Goal: Entertainment & Leisure: Consume media (video, audio)

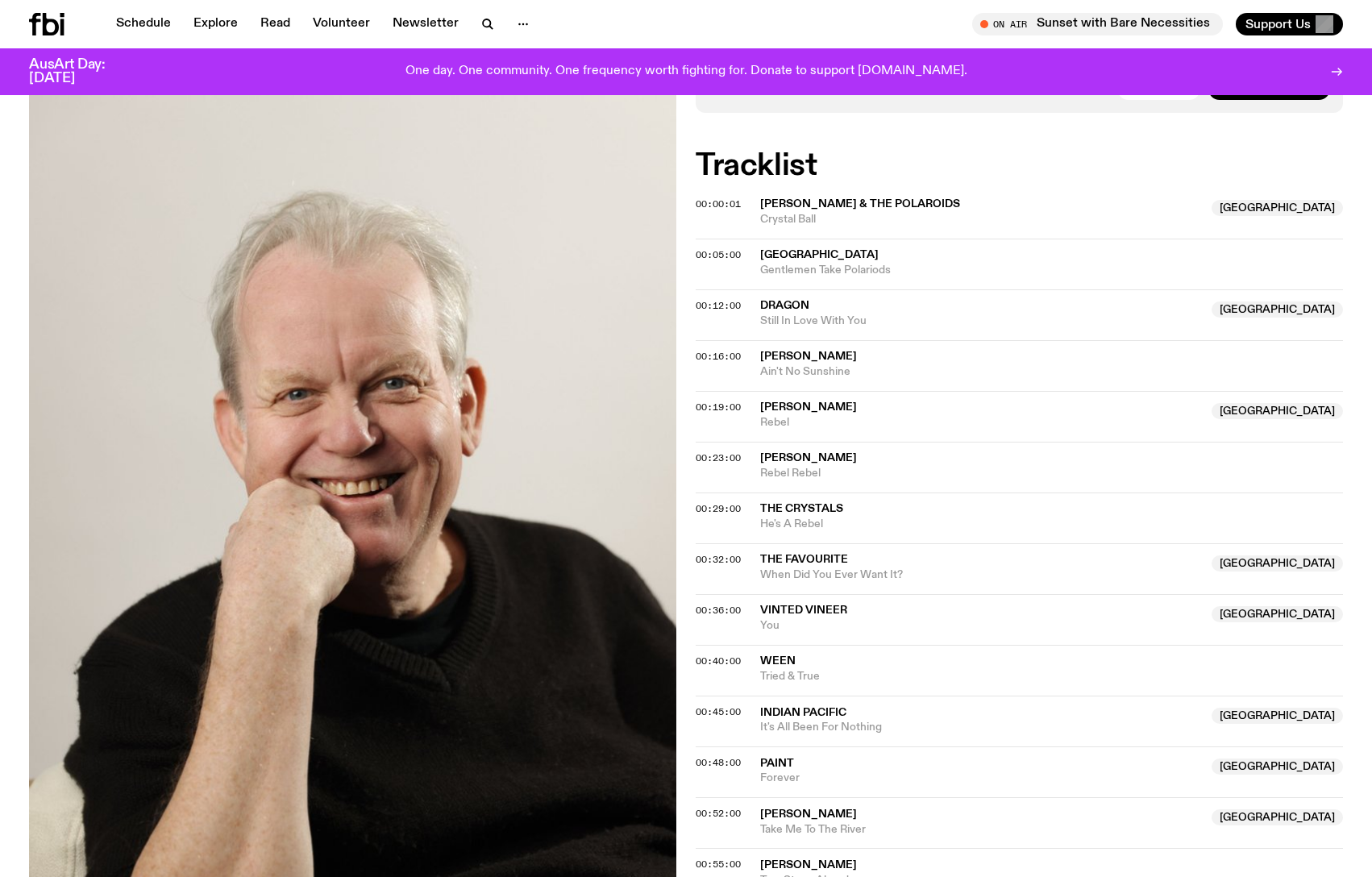
scroll to position [390, 0]
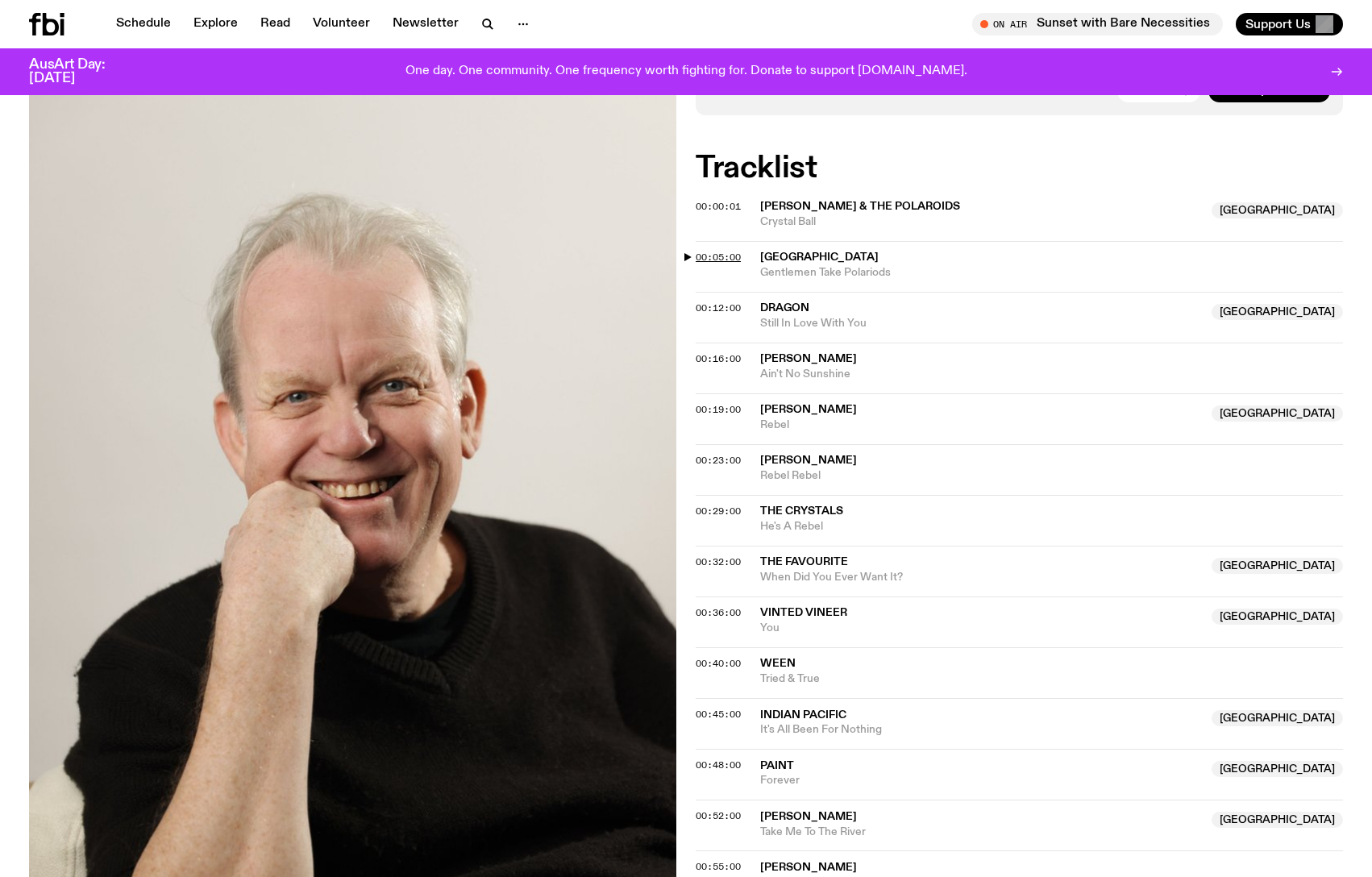
click at [725, 256] on span "00:05:00" at bounding box center [718, 256] width 45 height 13
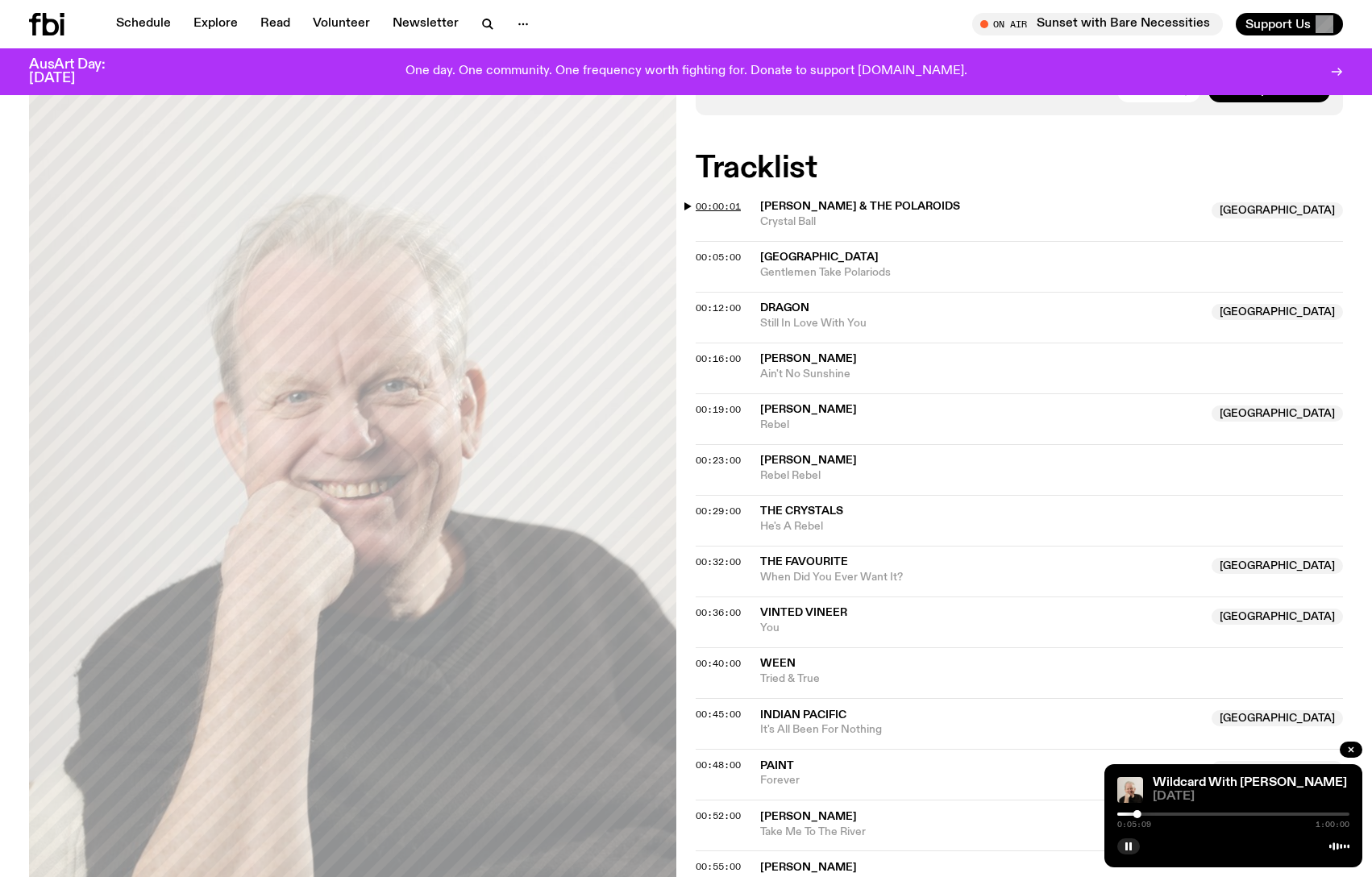
click at [721, 205] on span "00:00:01" at bounding box center [718, 206] width 45 height 13
click at [716, 408] on span "00:19:00" at bounding box center [718, 409] width 45 height 13
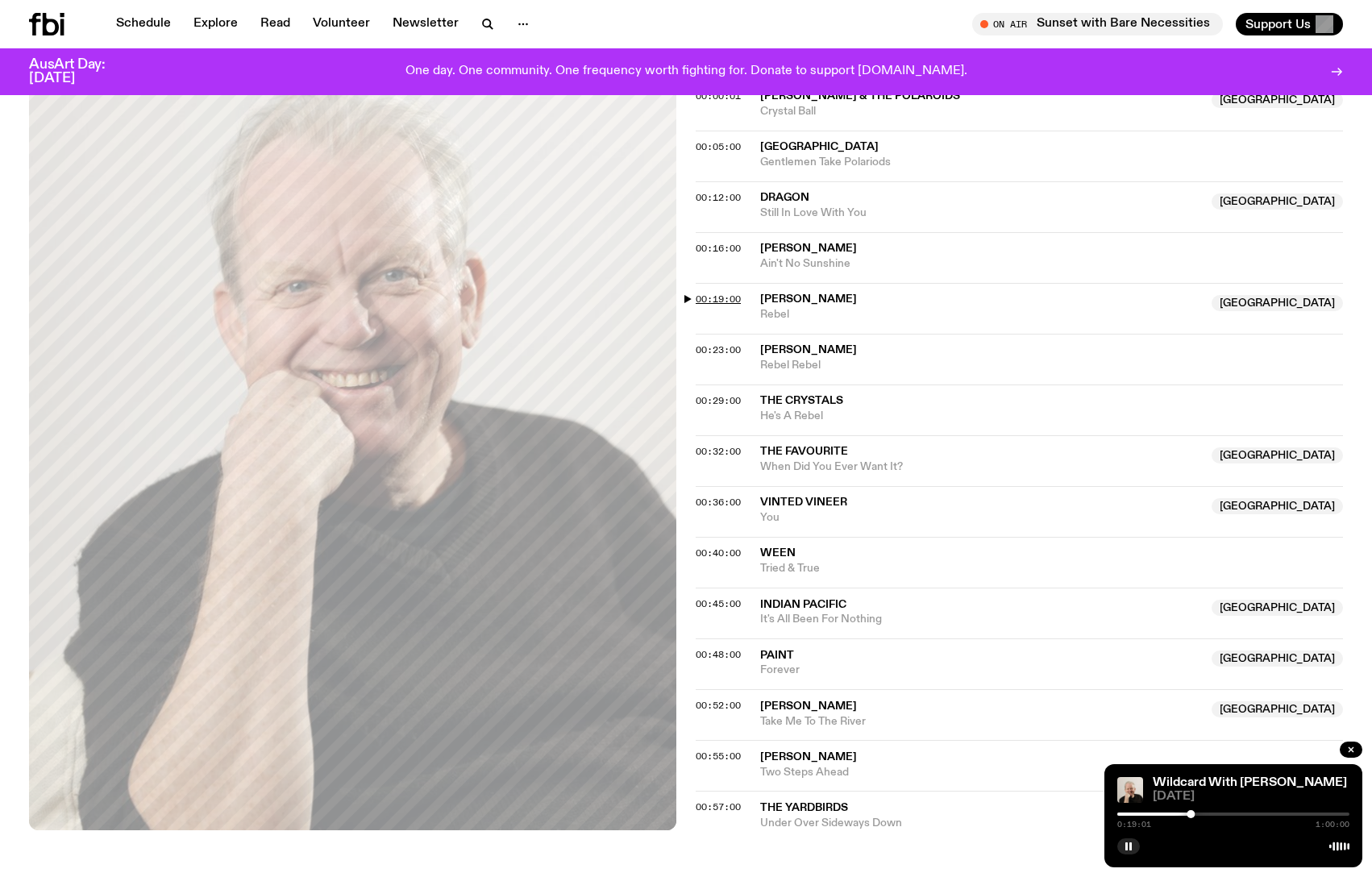
scroll to position [509, 0]
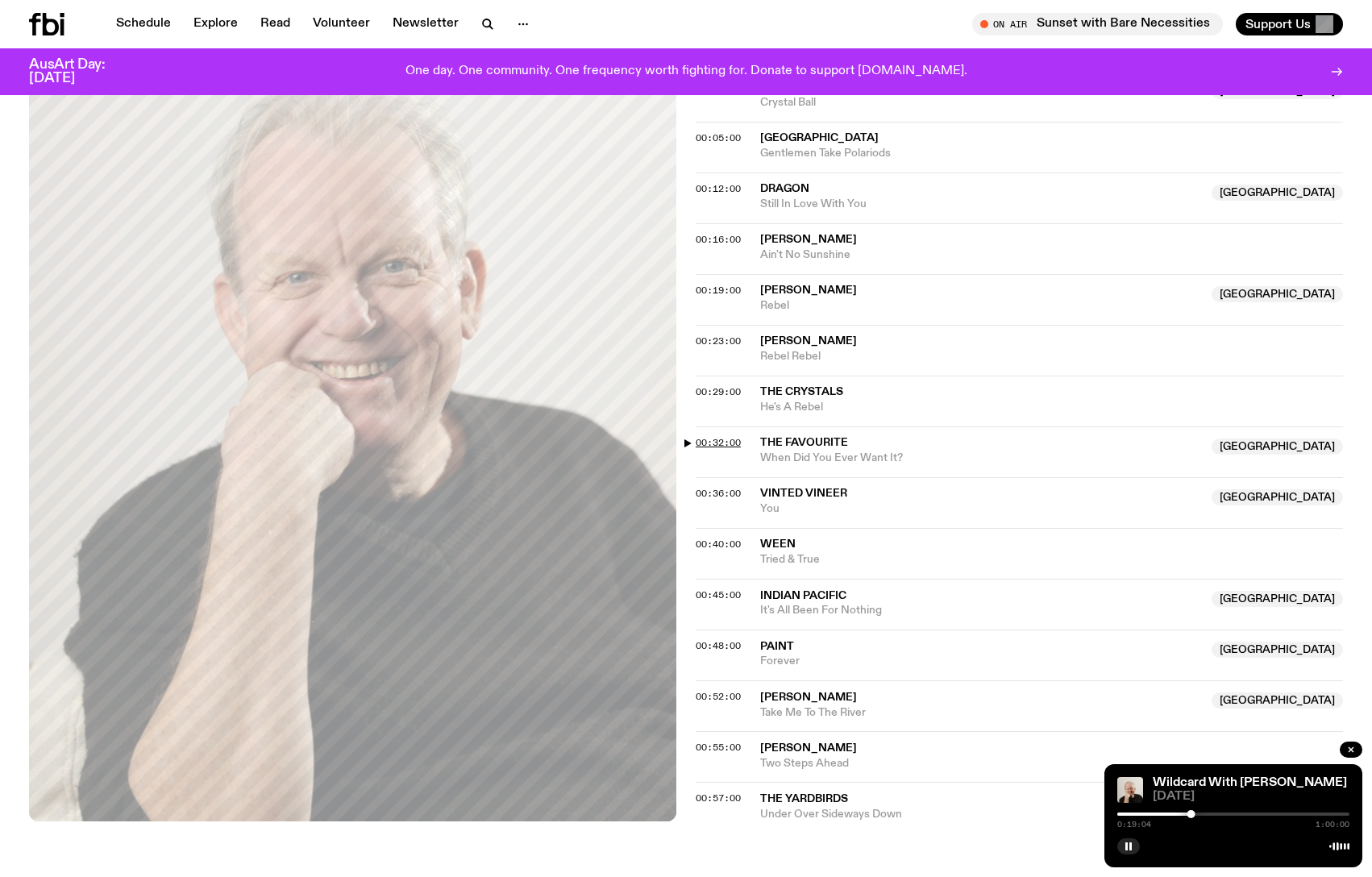
click at [715, 440] on span "00:32:00" at bounding box center [718, 442] width 45 height 13
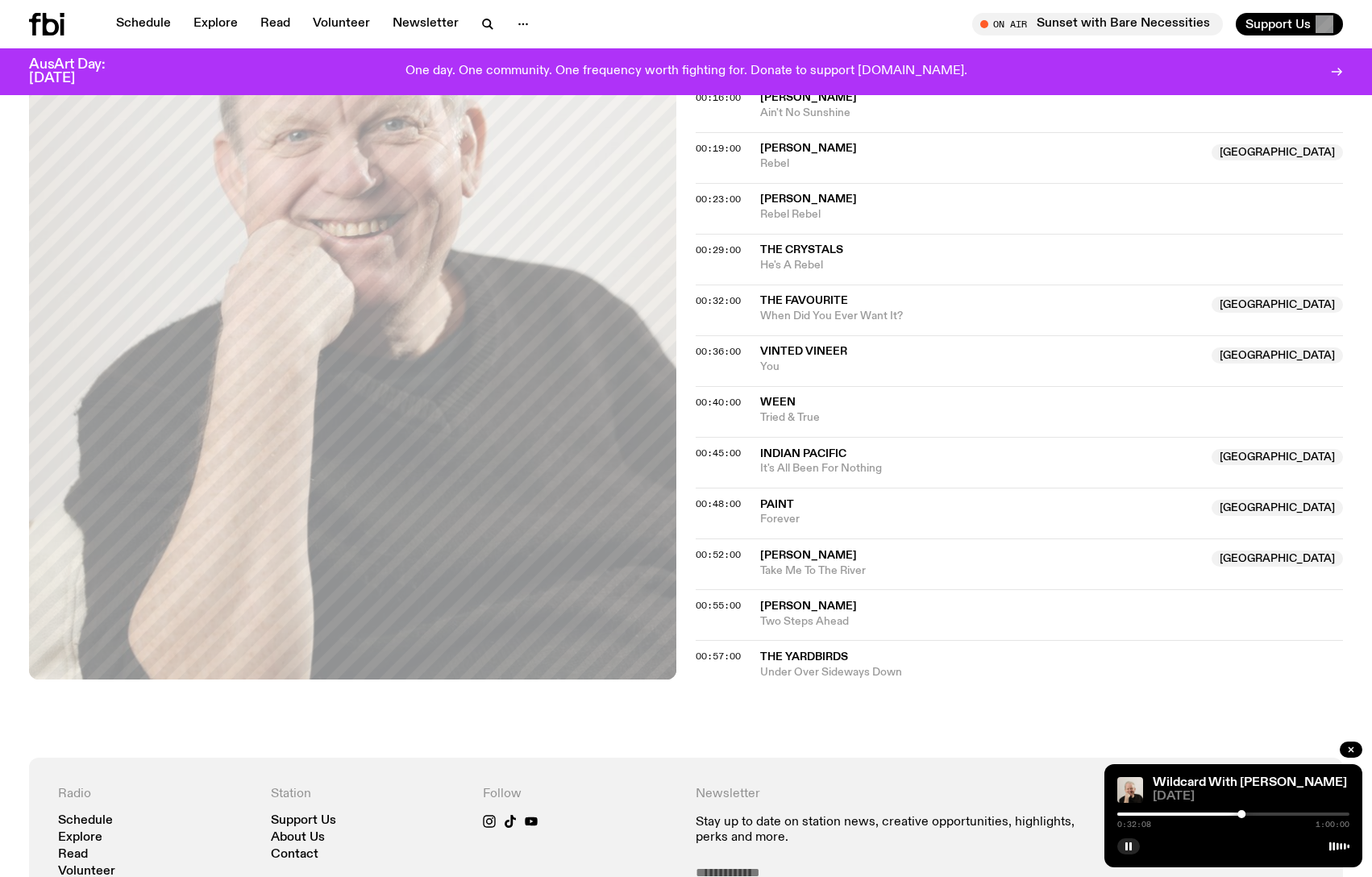
scroll to position [655, 0]
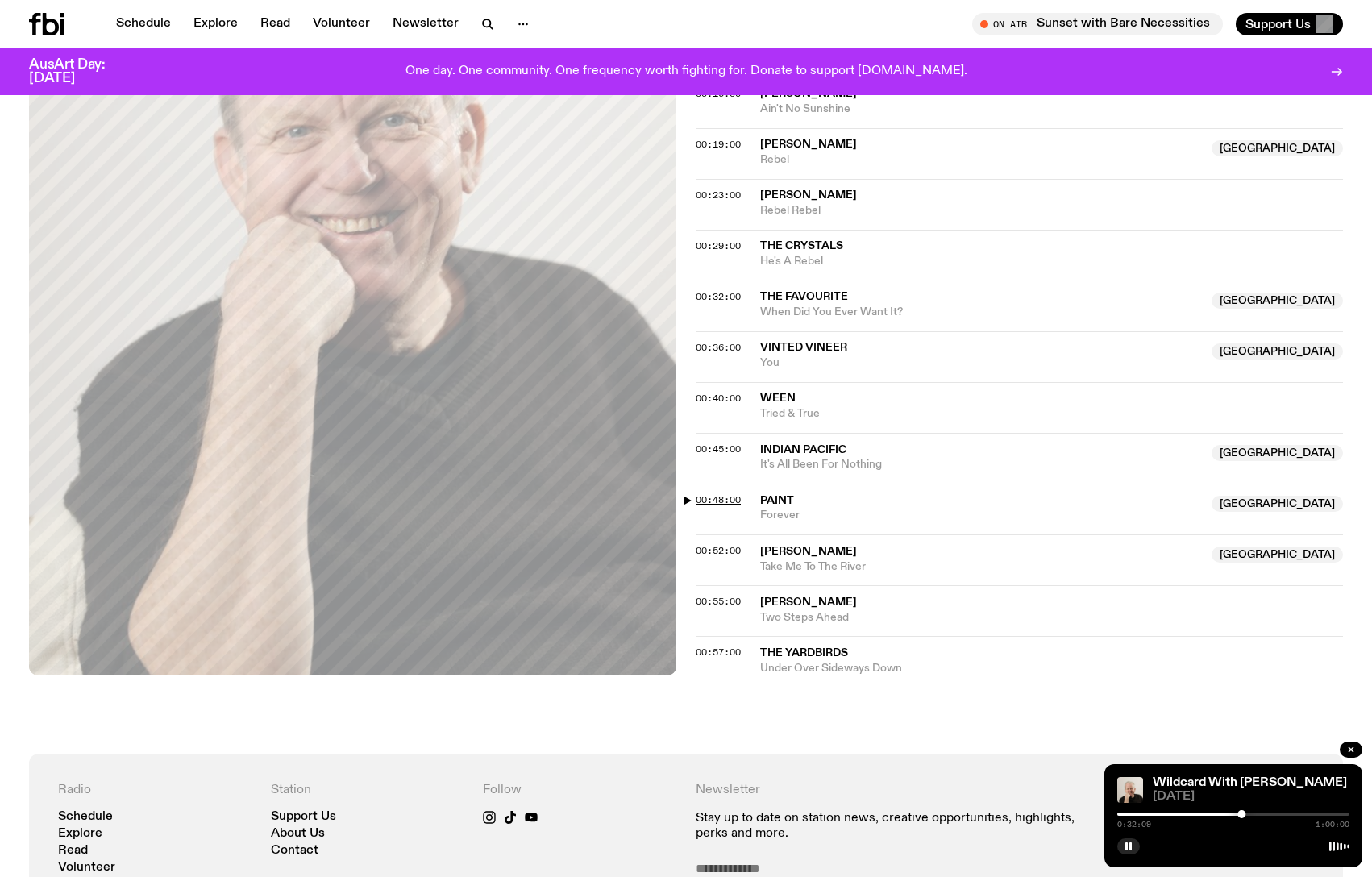
click at [714, 499] on span "00:48:00" at bounding box center [718, 499] width 45 height 13
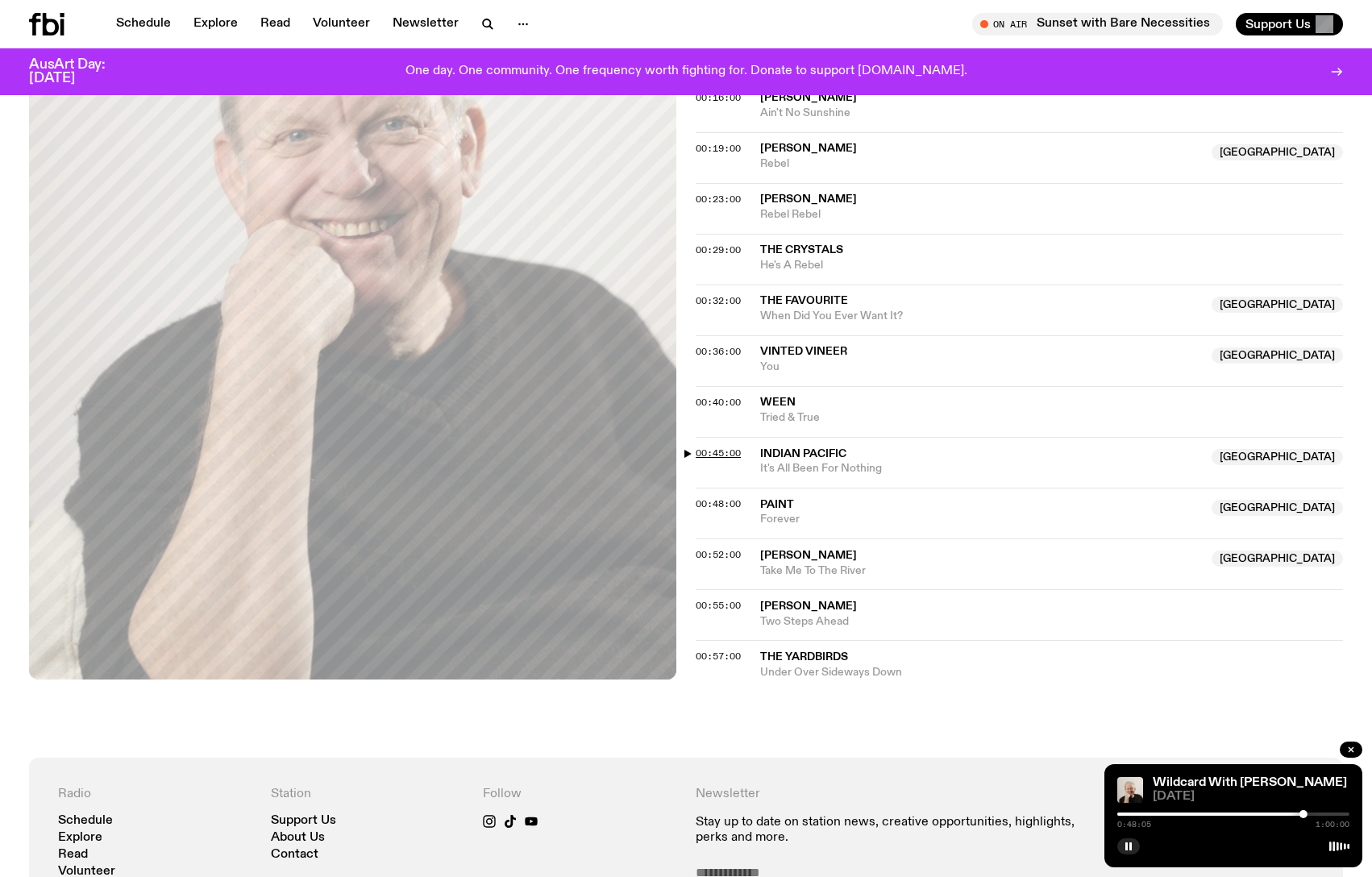
click at [721, 452] on span "00:45:00" at bounding box center [718, 453] width 45 height 13
click at [1315, 814] on div at bounding box center [1233, 814] width 232 height 3
click at [1326, 813] on div at bounding box center [1233, 814] width 232 height 3
click at [1336, 813] on div at bounding box center [1233, 814] width 232 height 3
click at [1287, 814] on div at bounding box center [1220, 814] width 232 height 3
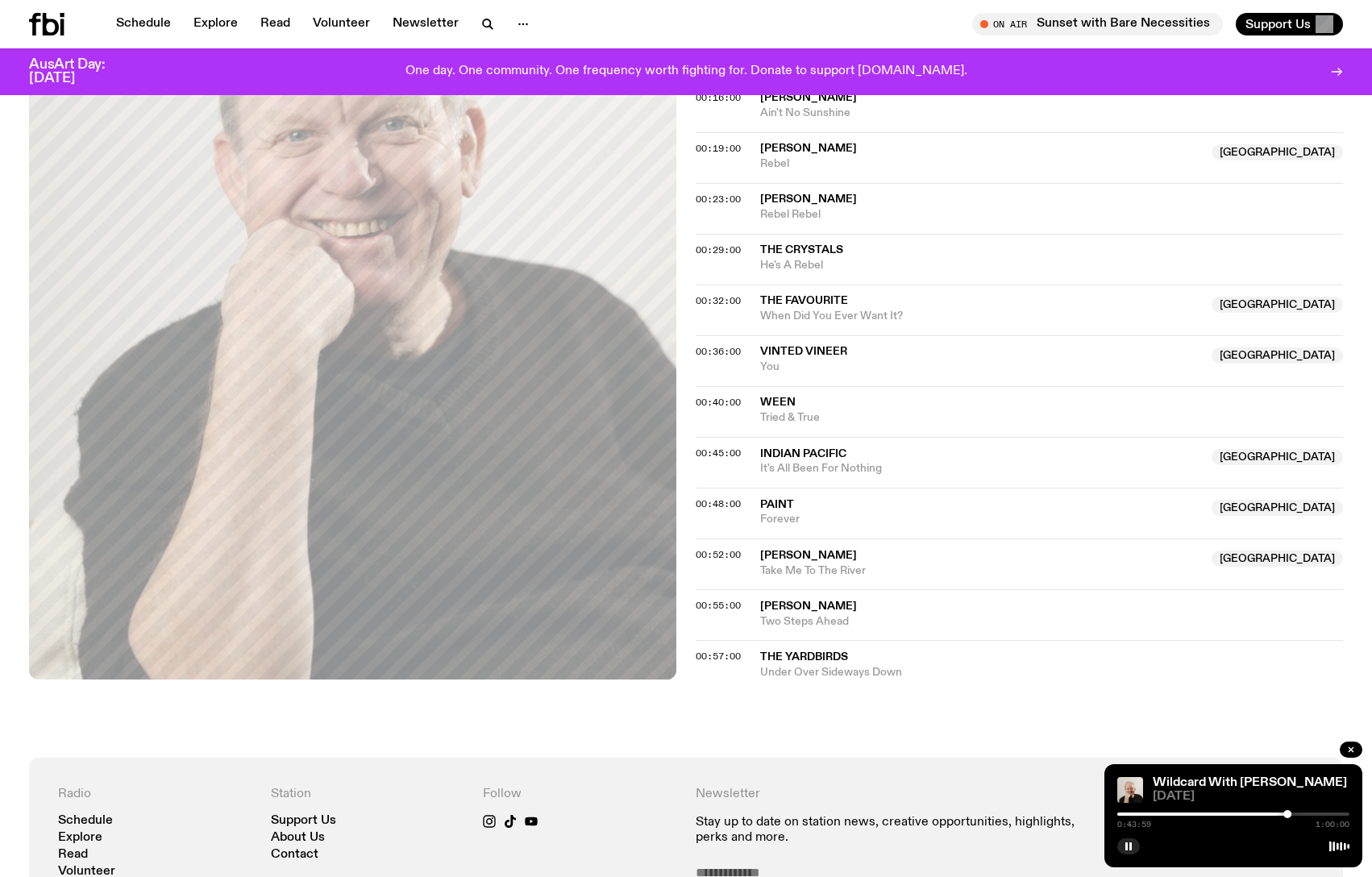
click at [1275, 814] on div at bounding box center [1171, 814] width 232 height 3
click at [1283, 813] on div at bounding box center [1233, 814] width 232 height 3
click at [1277, 813] on div at bounding box center [1167, 814] width 232 height 3
click at [1127, 847] on icon "button" at bounding box center [1128, 846] width 10 height 10
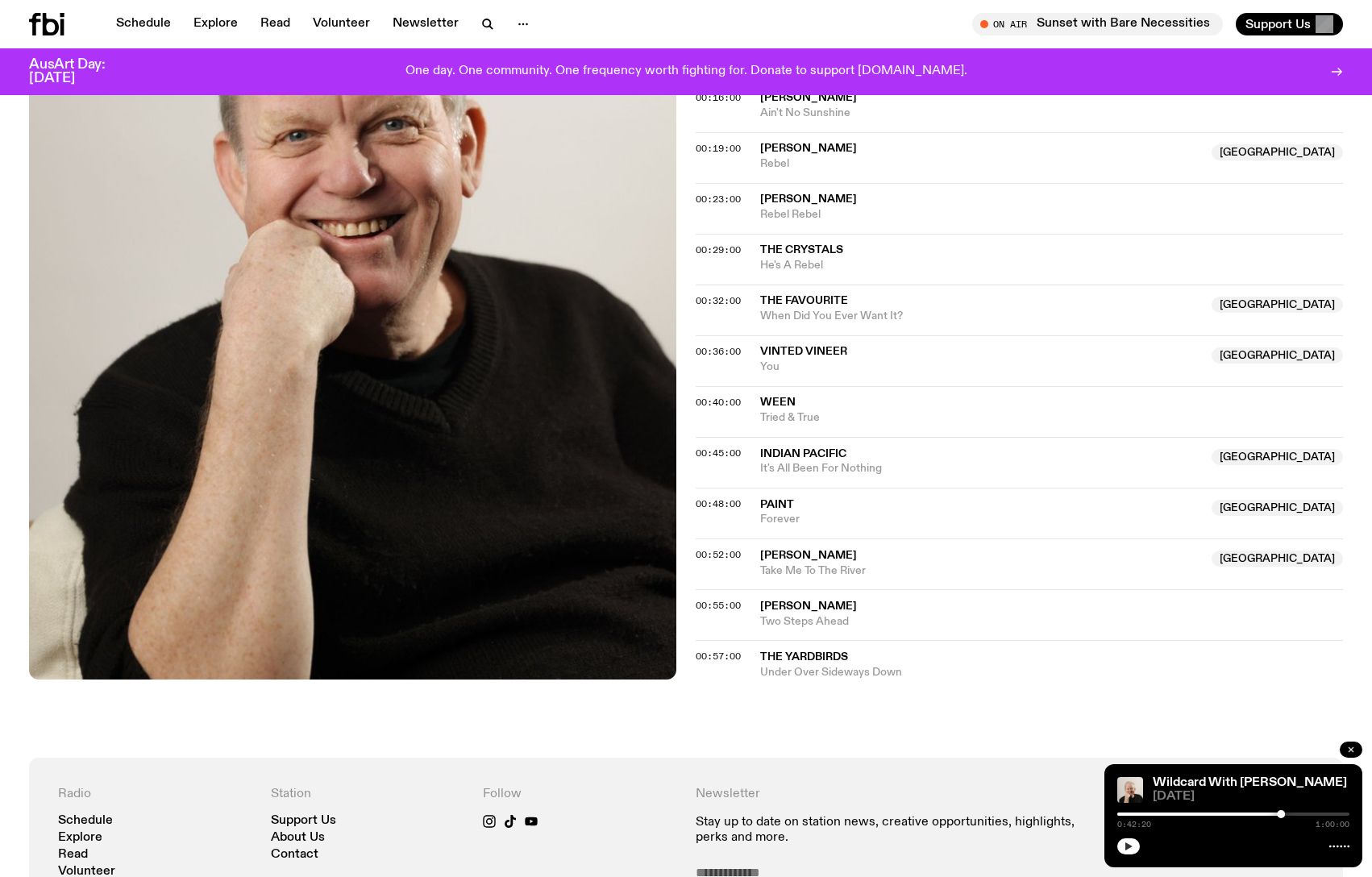
click at [1346, 749] on icon "button" at bounding box center [1351, 750] width 10 height 10
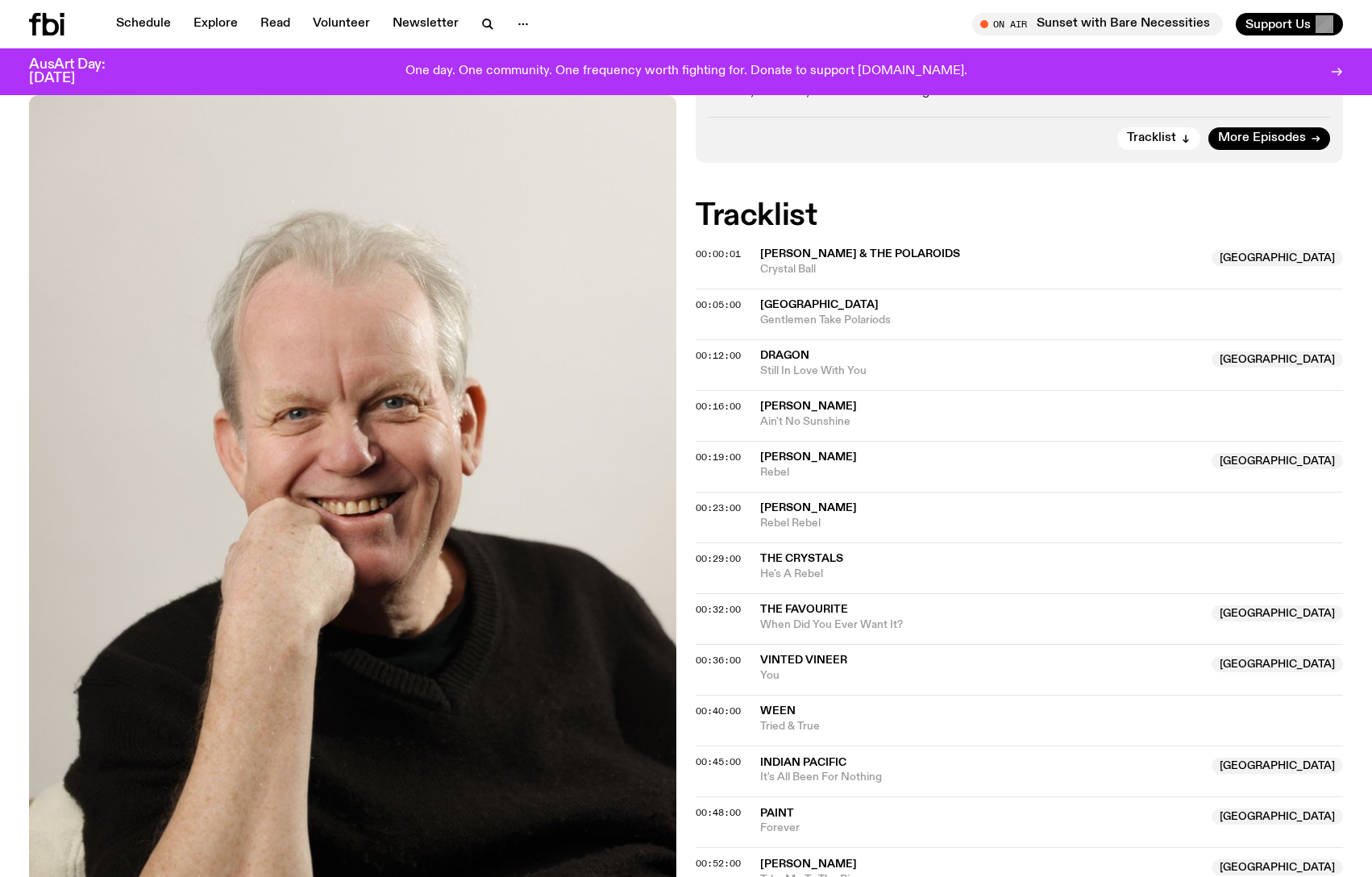
scroll to position [344, 0]
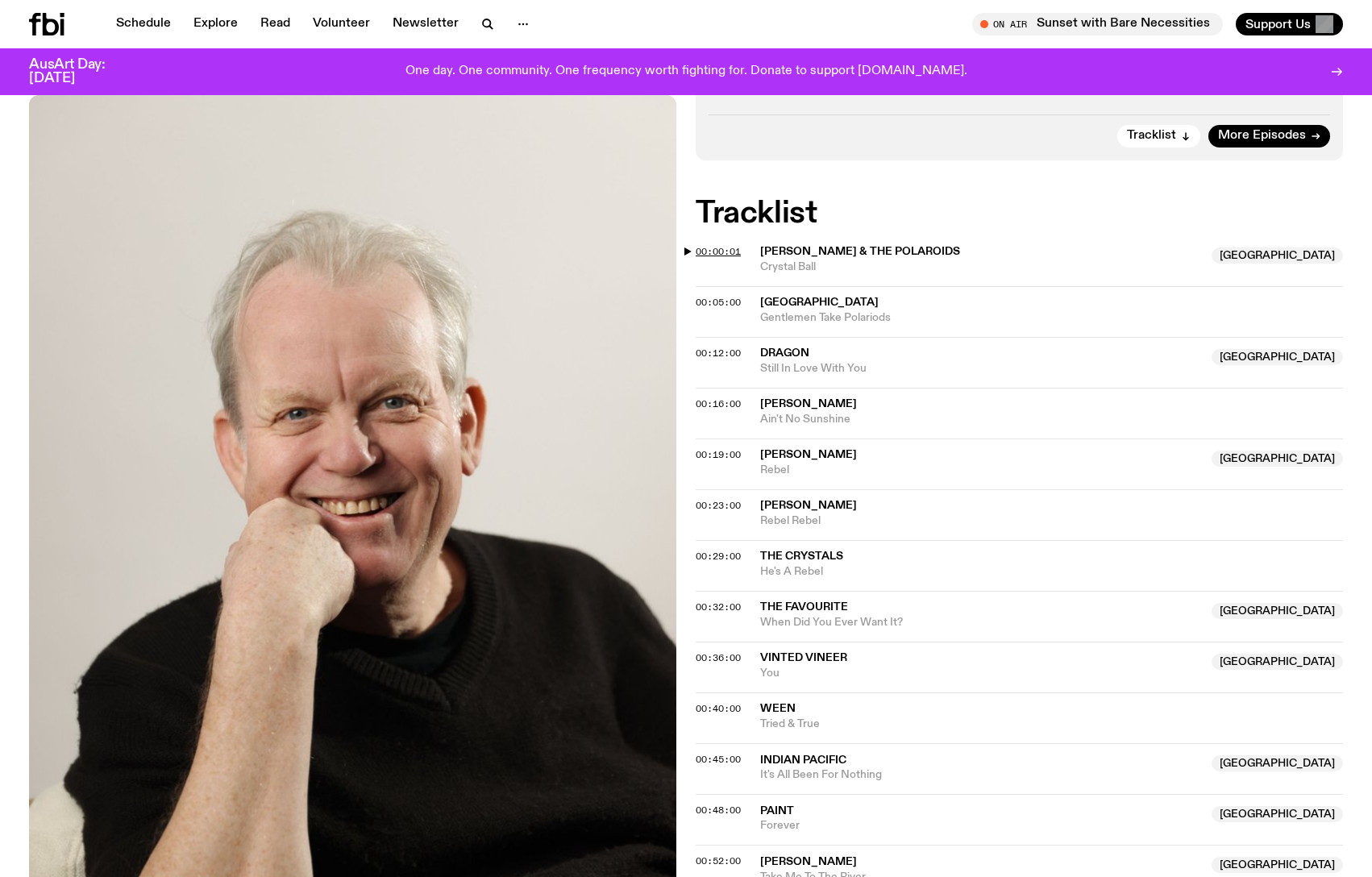
click at [719, 250] on span "00:00:01" at bounding box center [718, 251] width 45 height 13
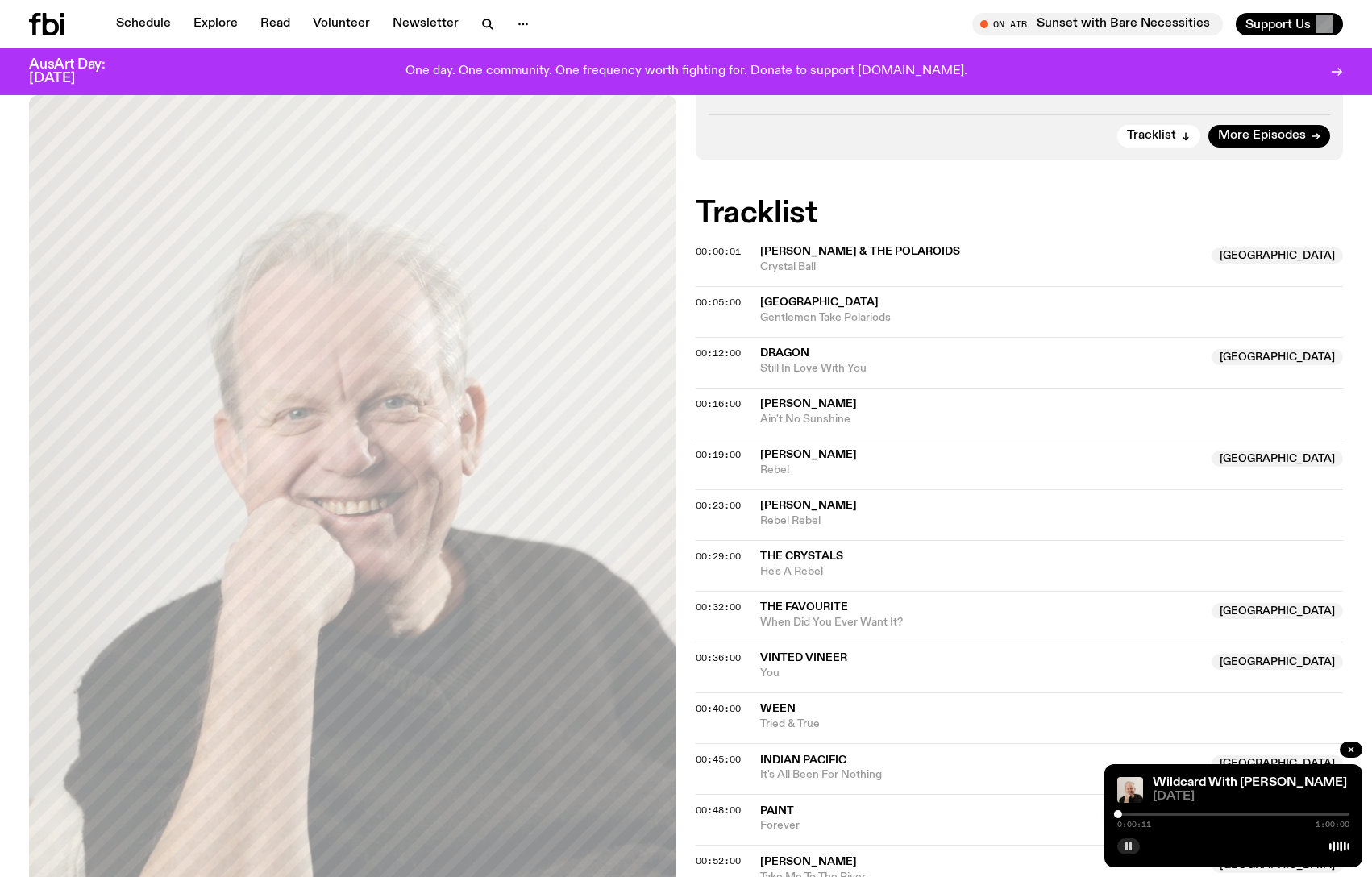
click at [1130, 845] on rect "button" at bounding box center [1130, 846] width 2 height 8
